Goal: Task Accomplishment & Management: Complete application form

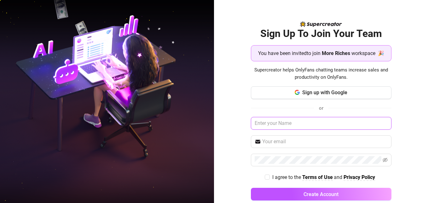
click at [188, 124] on input "text" at bounding box center [321, 123] width 141 height 13
type input "Ahlee"
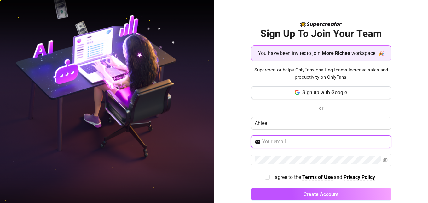
click at [188, 143] on input "text" at bounding box center [325, 142] width 126 height 8
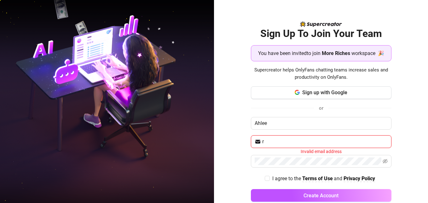
type input "[EMAIL_ADDRESS][DOMAIN_NAME]"
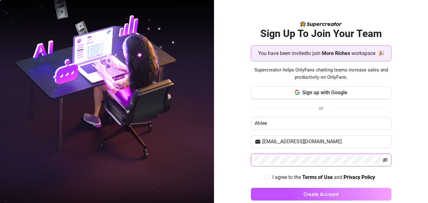
click at [188, 161] on icon "eye-invisible" at bounding box center [385, 159] width 5 height 4
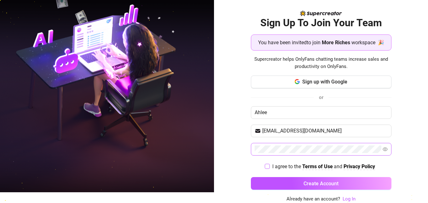
click at [188, 165] on input "I agree to the Terms of Use and Privacy Policy" at bounding box center [267, 165] width 4 height 4
checkbox input "true"
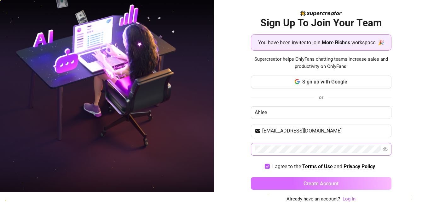
click at [188, 180] on button "Create Account" at bounding box center [321, 183] width 141 height 13
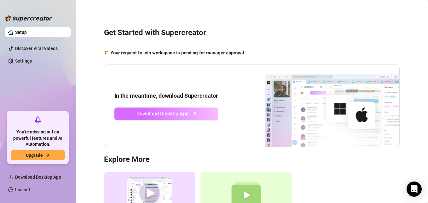
click at [188, 114] on link "Download Desktop App" at bounding box center [167, 113] width 104 height 13
click at [184, 110] on span "Download Desktop App" at bounding box center [163, 113] width 52 height 8
